Goal: Communication & Community: Answer question/provide support

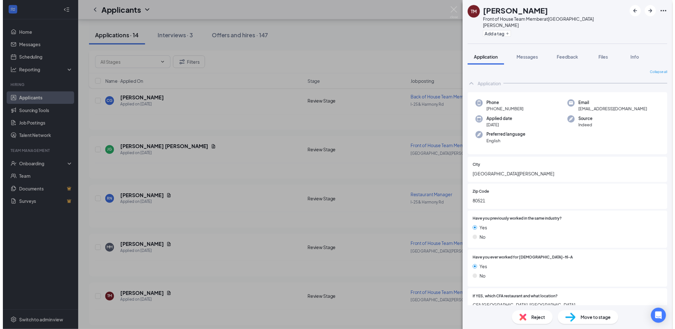
scroll to position [658, 0]
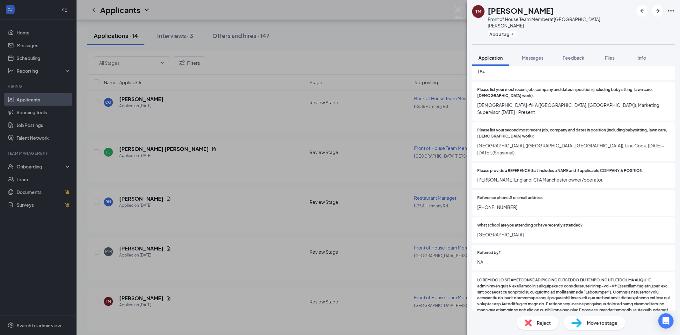
click at [254, 173] on div "TM [PERSON_NAME] Front of House Team Member at [GEOGRAPHIC_DATA][PERSON_NAME] A…" at bounding box center [340, 167] width 680 height 335
drag, startPoint x: 461, startPoint y: 9, endPoint x: 363, endPoint y: 59, distance: 110.3
click at [461, 10] on img at bounding box center [458, 12] width 8 height 12
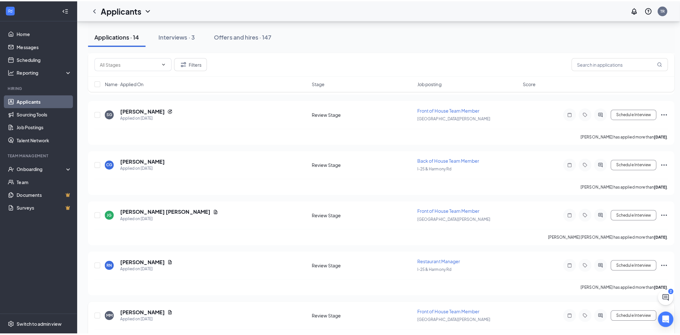
scroll to position [423, 0]
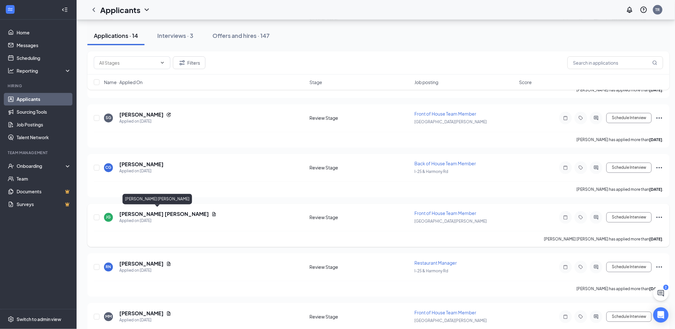
click at [150, 212] on h5 "[PERSON_NAME] [PERSON_NAME]" at bounding box center [164, 214] width 90 height 7
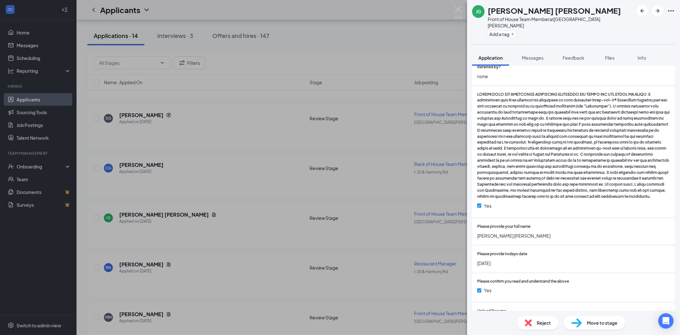
scroll to position [1009, 0]
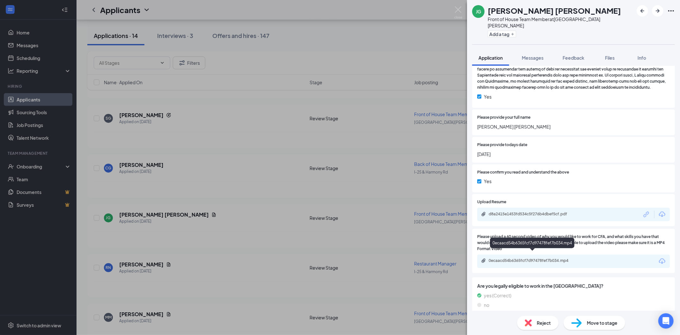
click at [519, 258] on div "0ecaacd54b6365fcf7d97478fef7b034.mp4" at bounding box center [533, 260] width 89 height 5
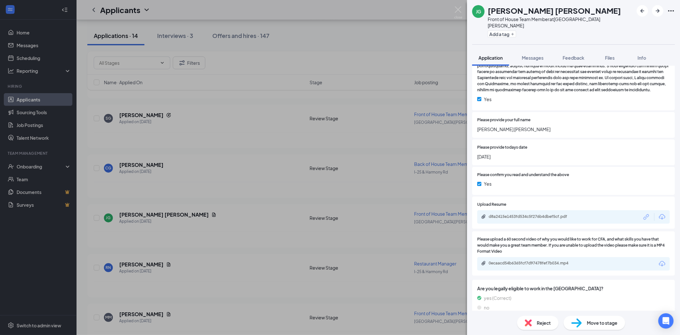
click at [142, 112] on div "[PERSON_NAME] [PERSON_NAME] Front of House Team Member at [GEOGRAPHIC_DATA][PER…" at bounding box center [340, 167] width 680 height 335
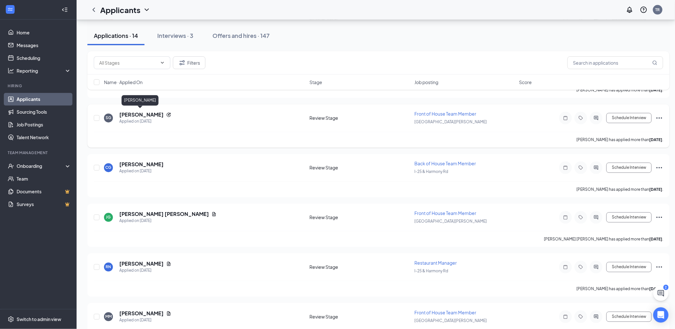
click at [141, 114] on h5 "[PERSON_NAME]" at bounding box center [141, 115] width 44 height 7
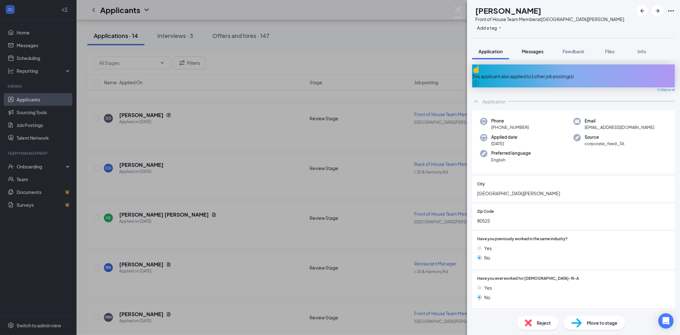
click at [530, 52] on span "Messages" at bounding box center [533, 51] width 22 height 6
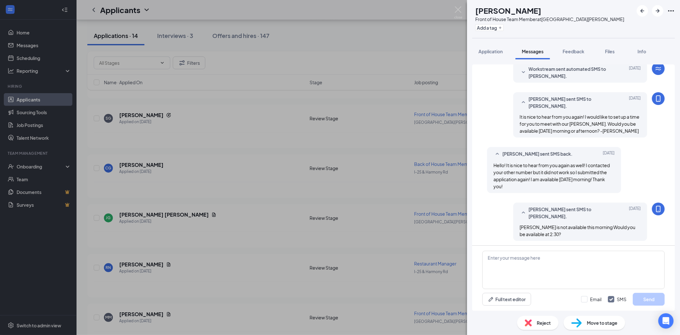
scroll to position [330, 0]
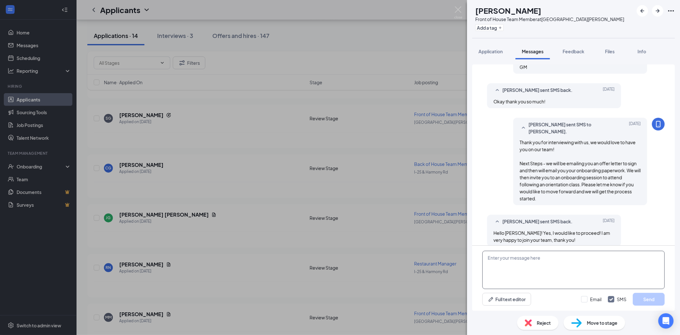
click at [525, 265] on textarea at bounding box center [574, 270] width 182 height 38
type textarea "Wonderful, we will get the process started"
click at [654, 299] on button "Send" at bounding box center [649, 299] width 32 height 13
